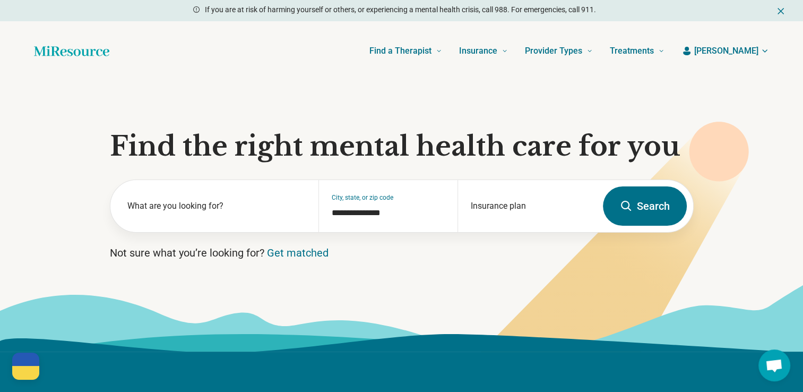
click at [749, 46] on span "[PERSON_NAME]" at bounding box center [726, 51] width 64 height 13
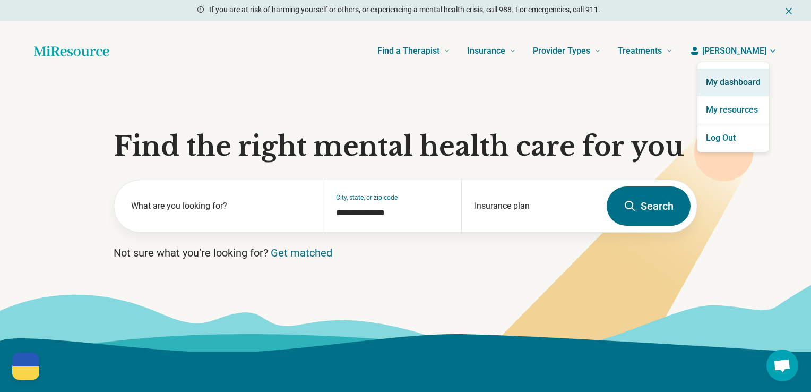
click at [735, 81] on link "My dashboard" at bounding box center [734, 82] width 72 height 28
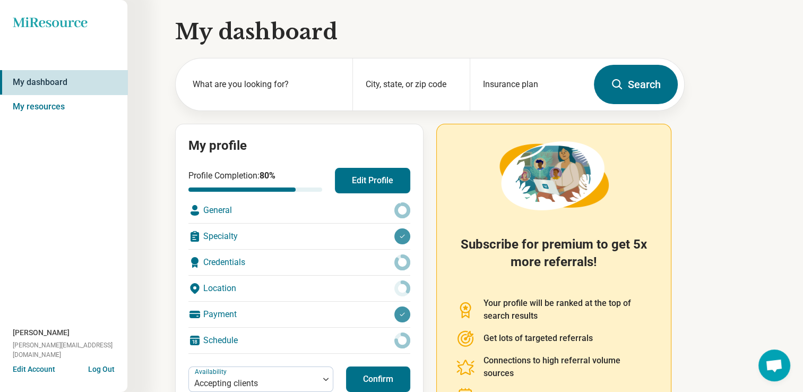
click at [360, 176] on button "Edit Profile" at bounding box center [372, 180] width 75 height 25
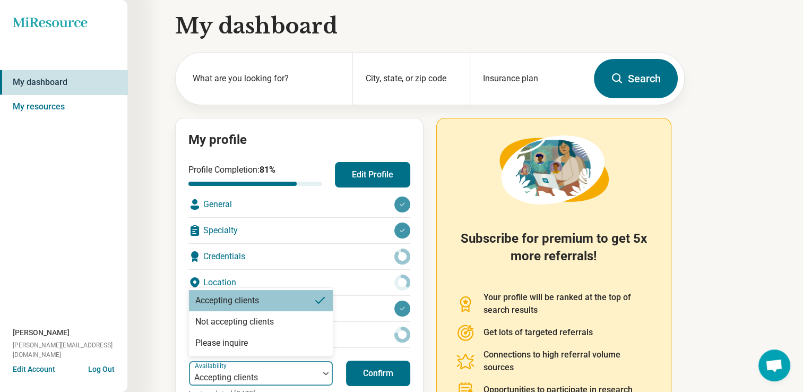
click at [300, 376] on div at bounding box center [254, 377] width 122 height 15
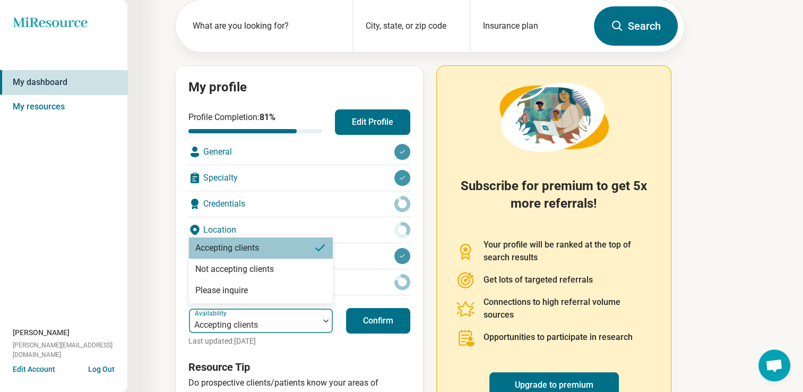
scroll to position [76, 0]
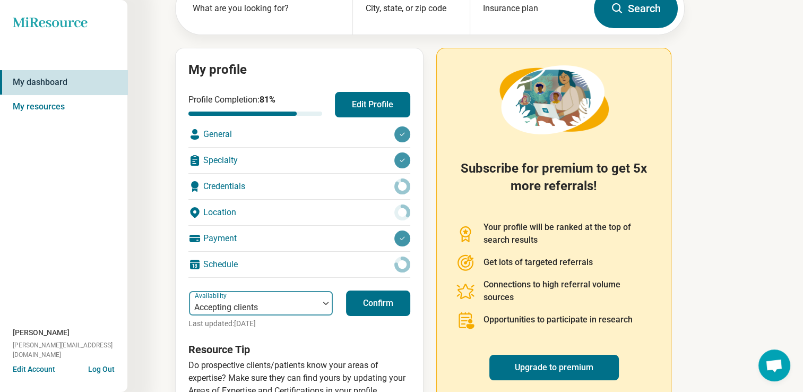
click at [293, 306] on div at bounding box center [254, 307] width 122 height 15
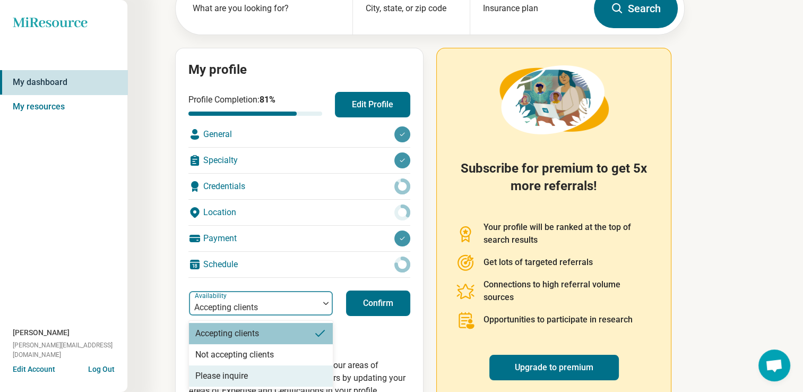
click at [269, 375] on div "Please inquire" at bounding box center [261, 375] width 144 height 21
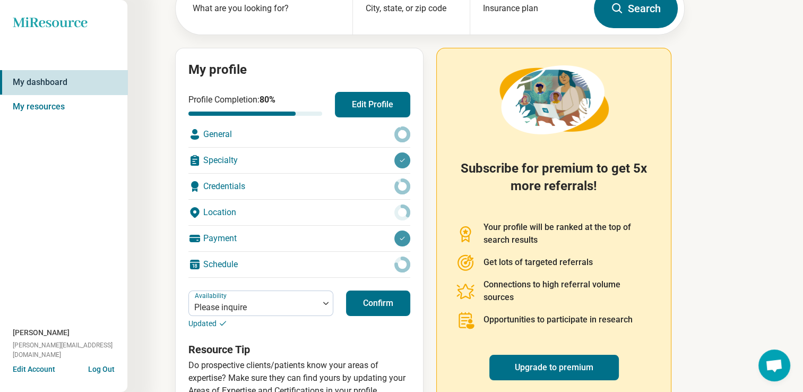
click at [380, 305] on button "Confirm" at bounding box center [378, 302] width 64 height 25
